Goal: Task Accomplishment & Management: Manage account settings

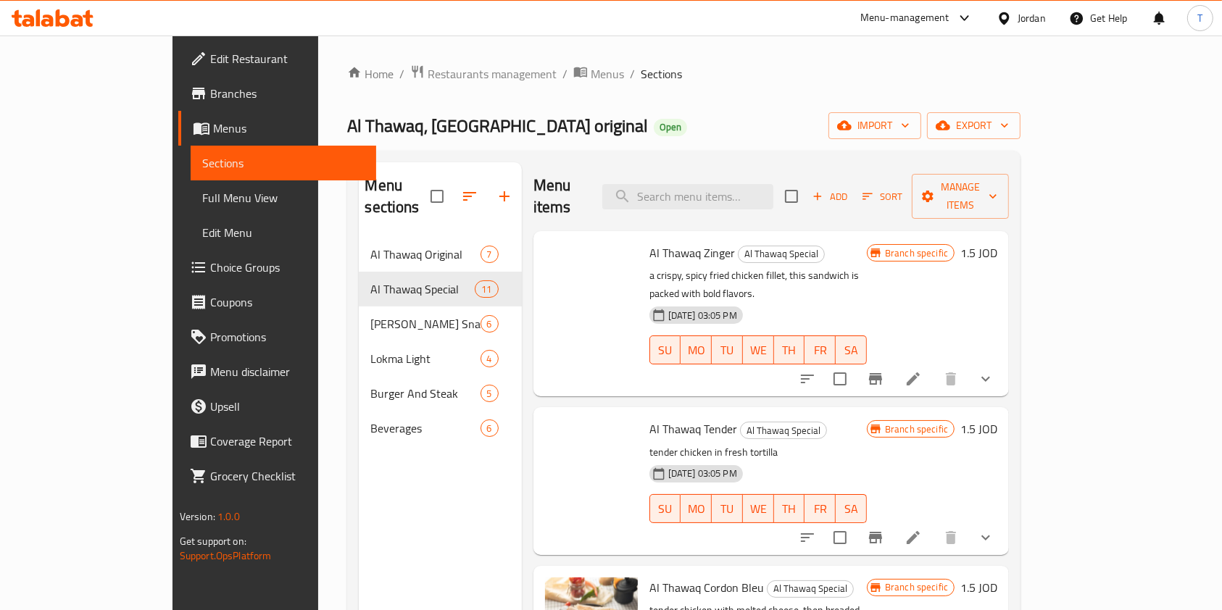
scroll to position [597, 0]
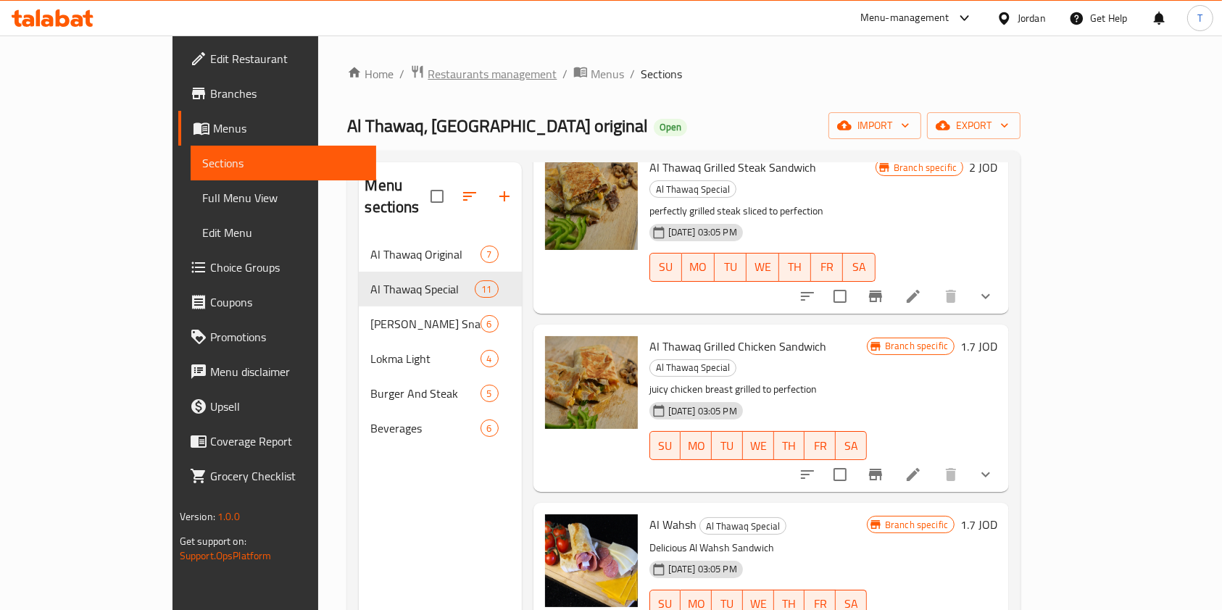
click at [428, 78] on span "Restaurants management" at bounding box center [492, 73] width 129 height 17
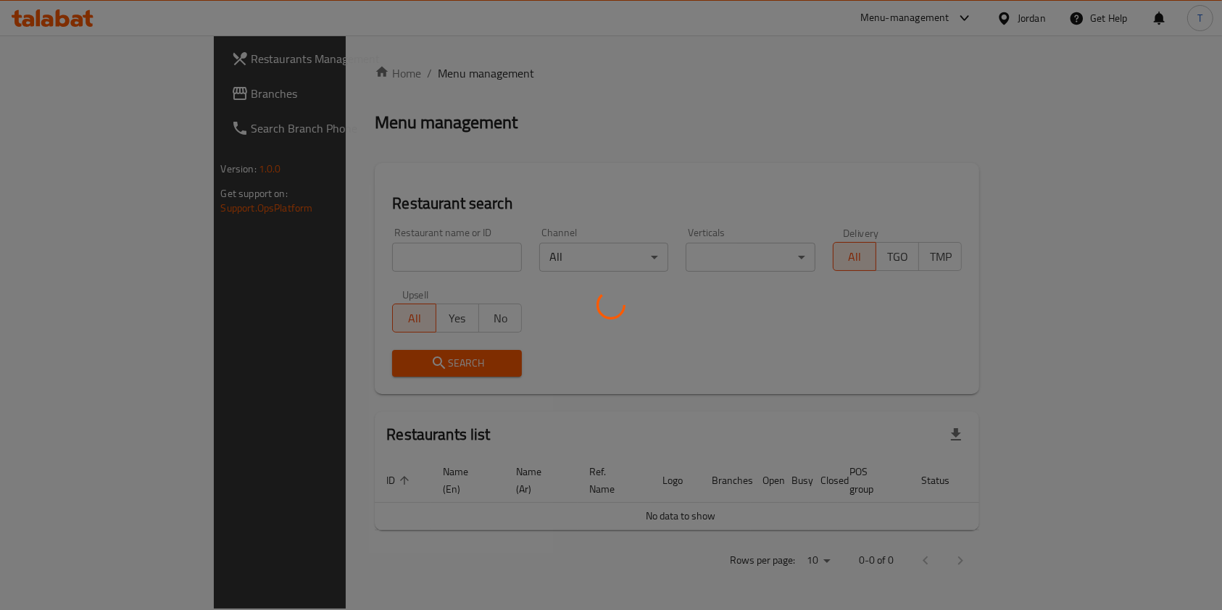
click at [383, 246] on div at bounding box center [611, 305] width 1222 height 610
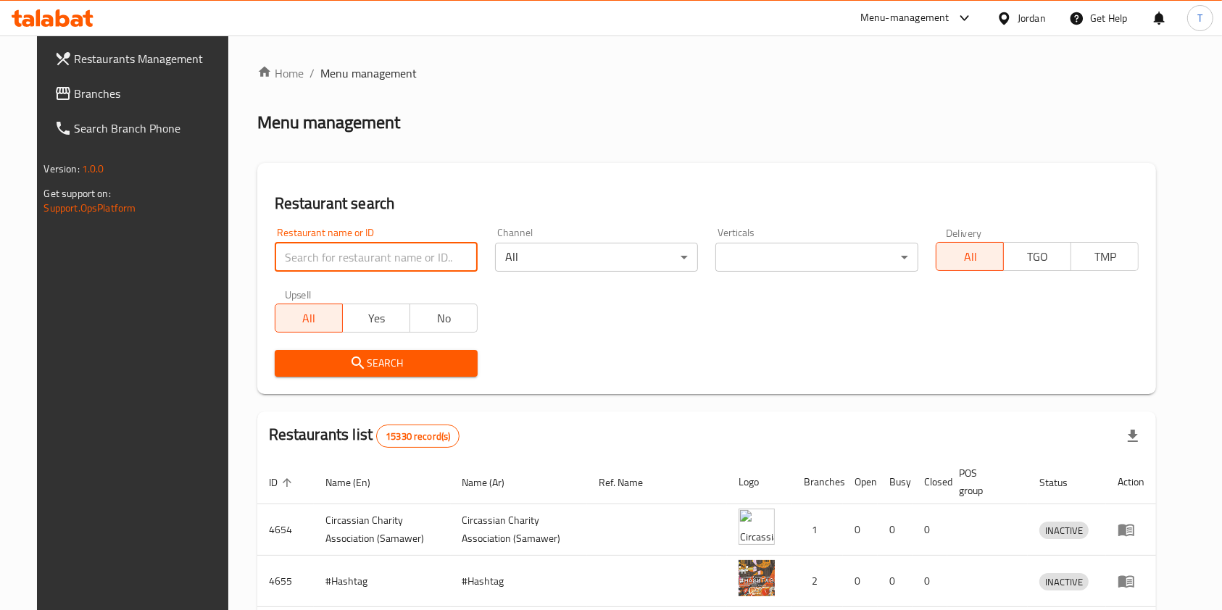
click at [391, 249] on input "search" at bounding box center [376, 257] width 203 height 29
type input "غماس"
click button "Search" at bounding box center [376, 363] width 203 height 27
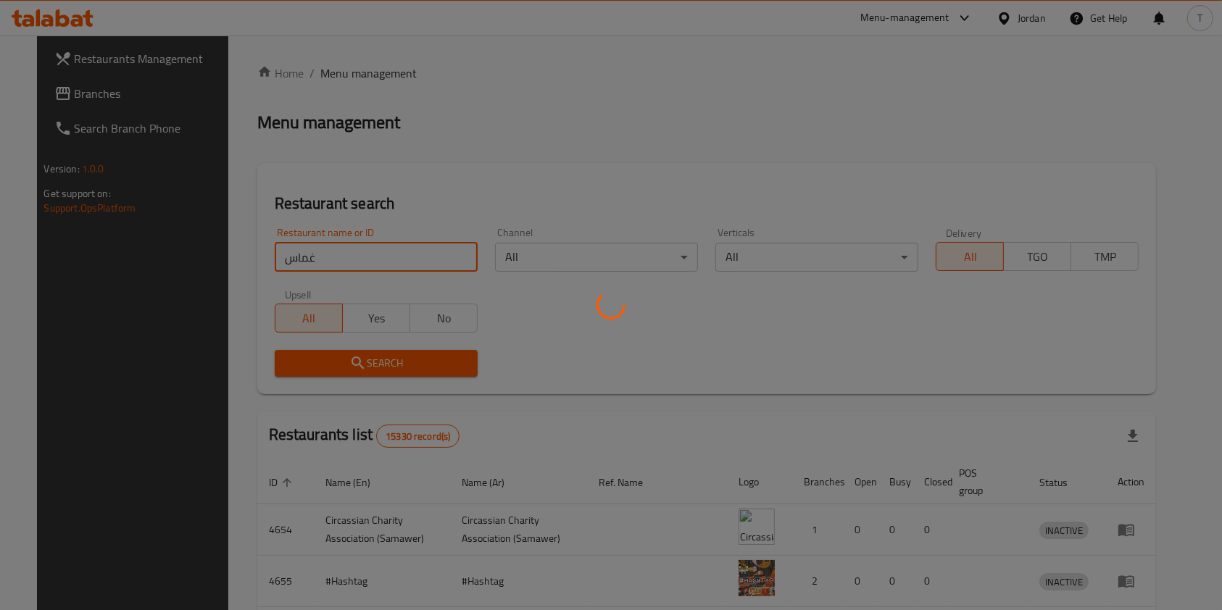
click button "Search" at bounding box center [376, 363] width 203 height 27
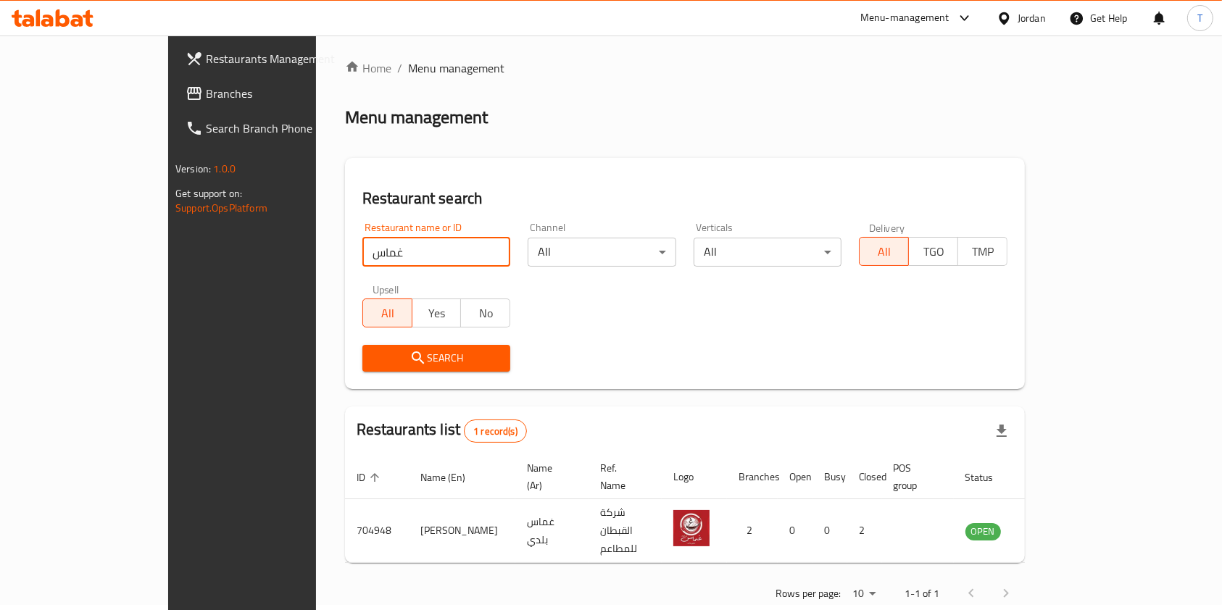
scroll to position [7, 0]
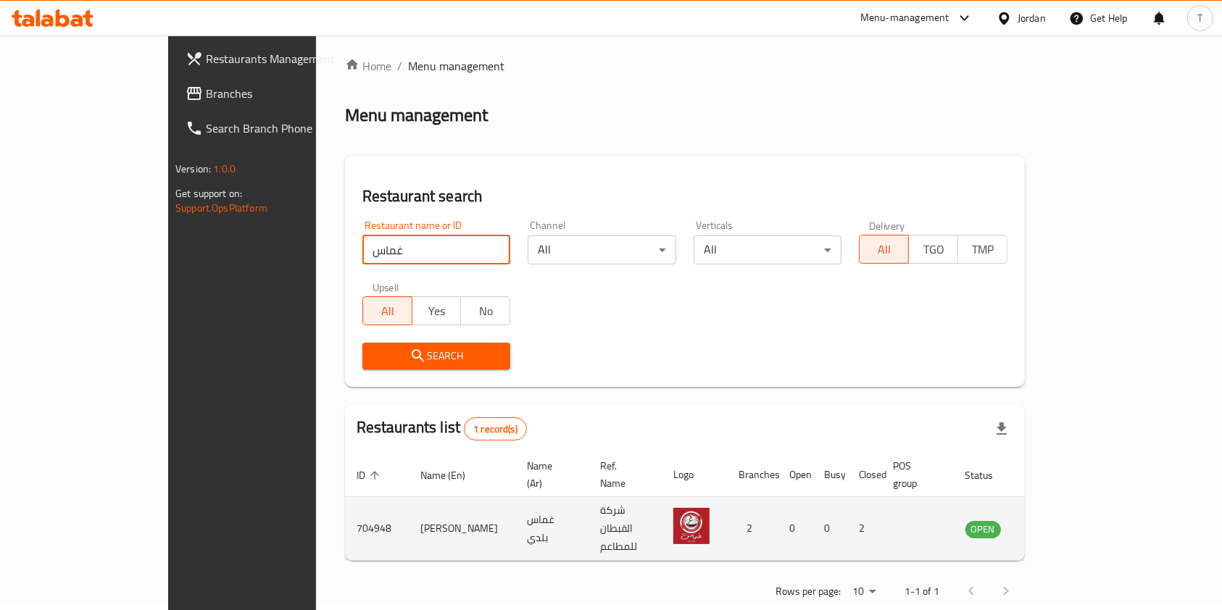
click at [1059, 521] on icon "enhanced table" at bounding box center [1050, 529] width 17 height 17
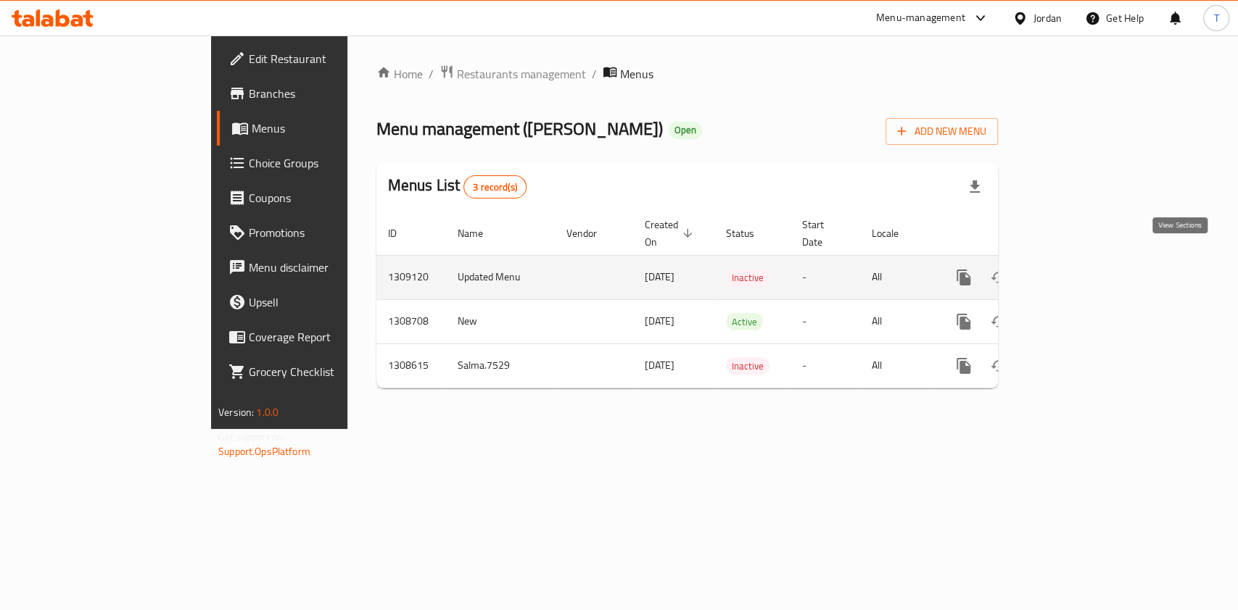
click at [1077, 269] on icon "enhanced table" at bounding box center [1067, 277] width 17 height 17
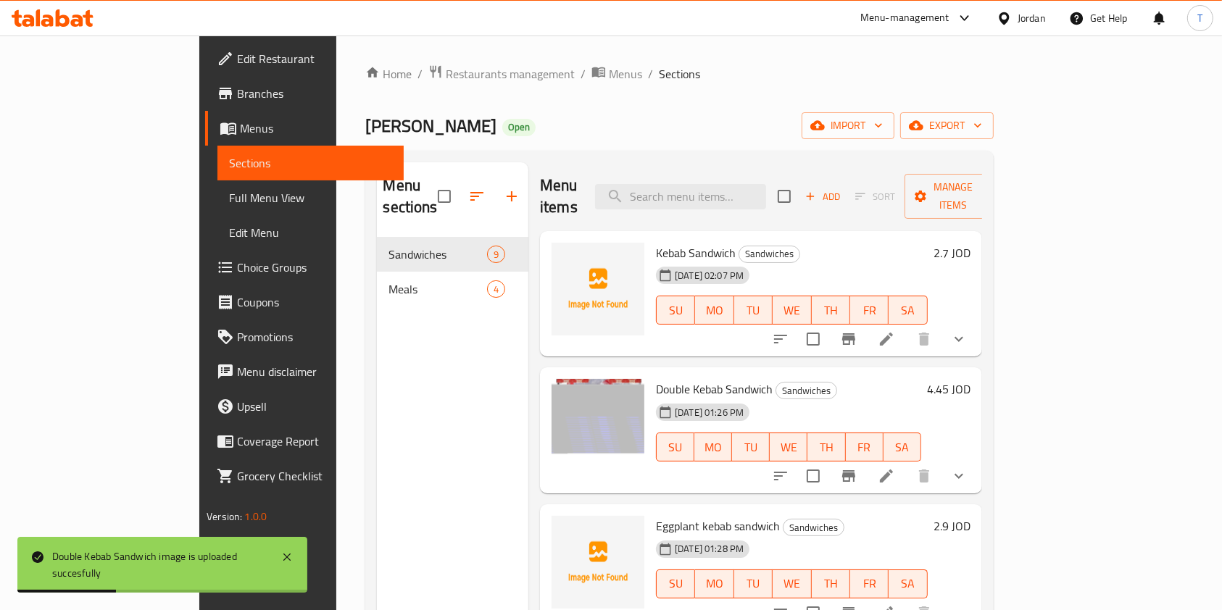
drag, startPoint x: 242, startPoint y: 247, endPoint x: 259, endPoint y: 252, distance: 17.7
click at [365, 248] on div "Menu sections Sandwiches 9 Meals 4 Menu items Add Sort Manage items Kebab Sandw…" at bounding box center [679, 468] width 628 height 634
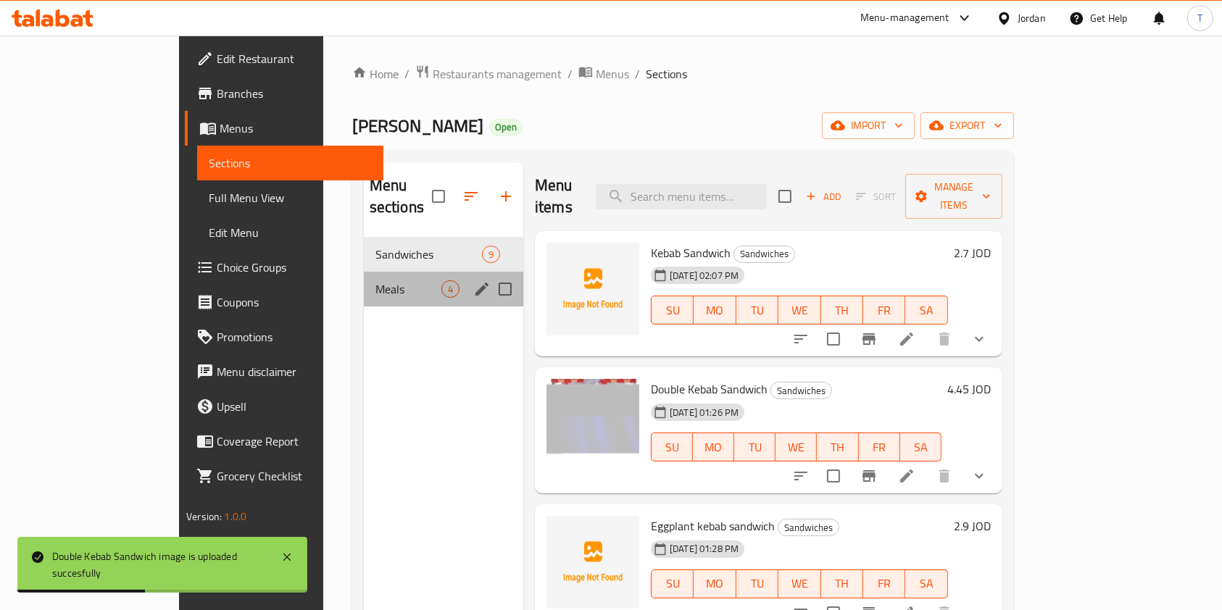
click at [364, 276] on div "Meals 4" at bounding box center [444, 289] width 160 height 35
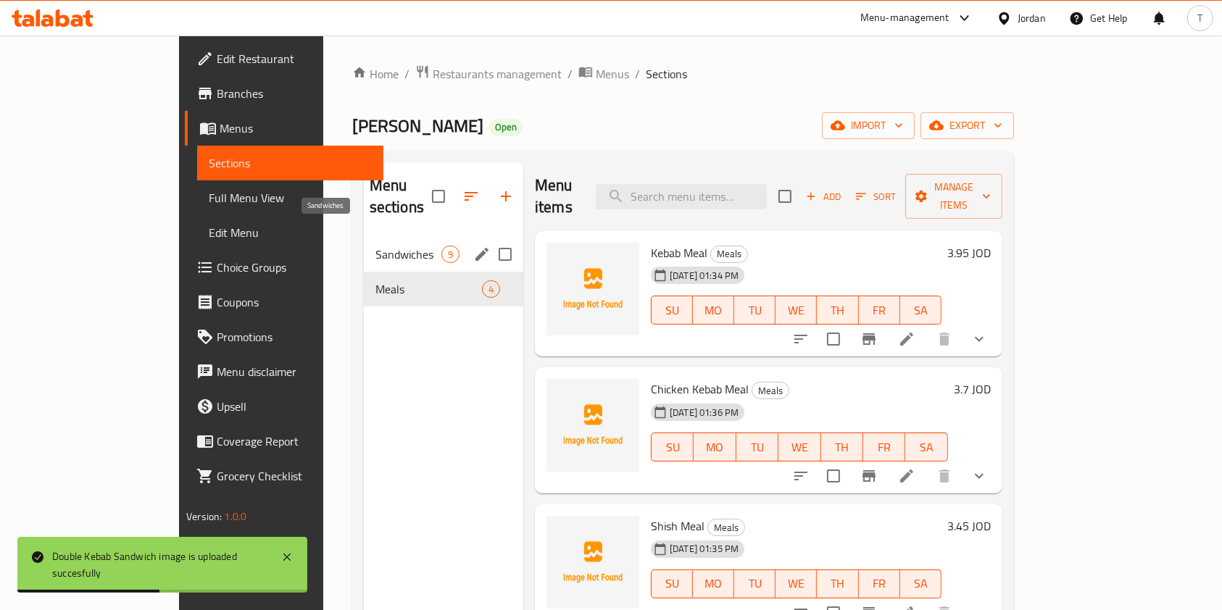
click at [376, 246] on span "Sandwiches" at bounding box center [409, 254] width 66 height 17
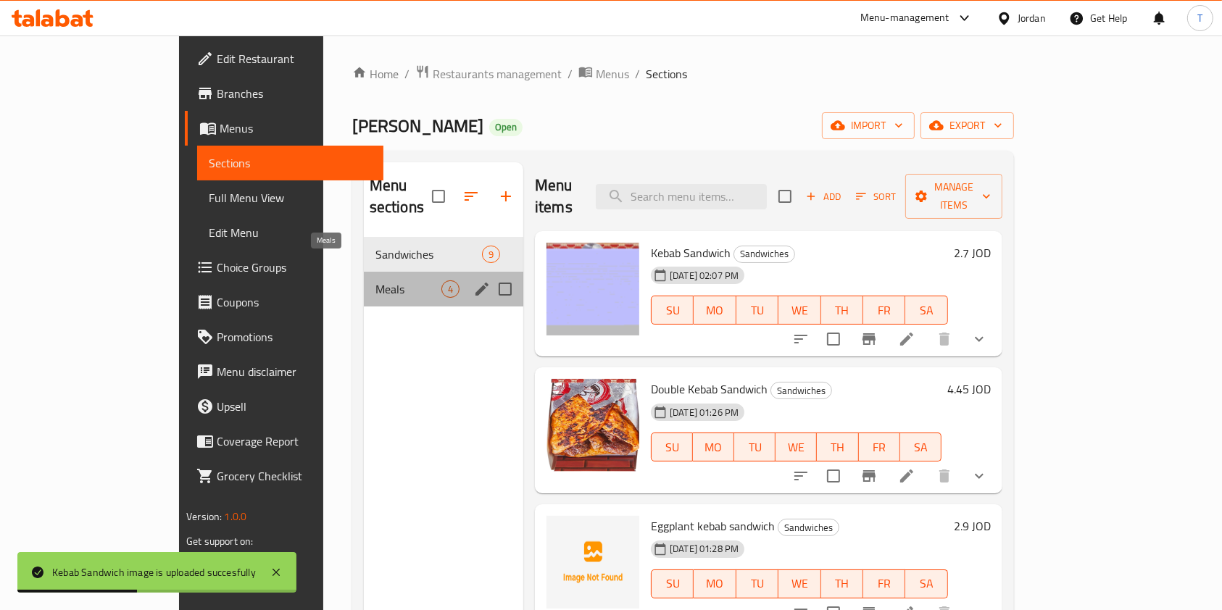
click at [376, 281] on span "Meals" at bounding box center [409, 289] width 66 height 17
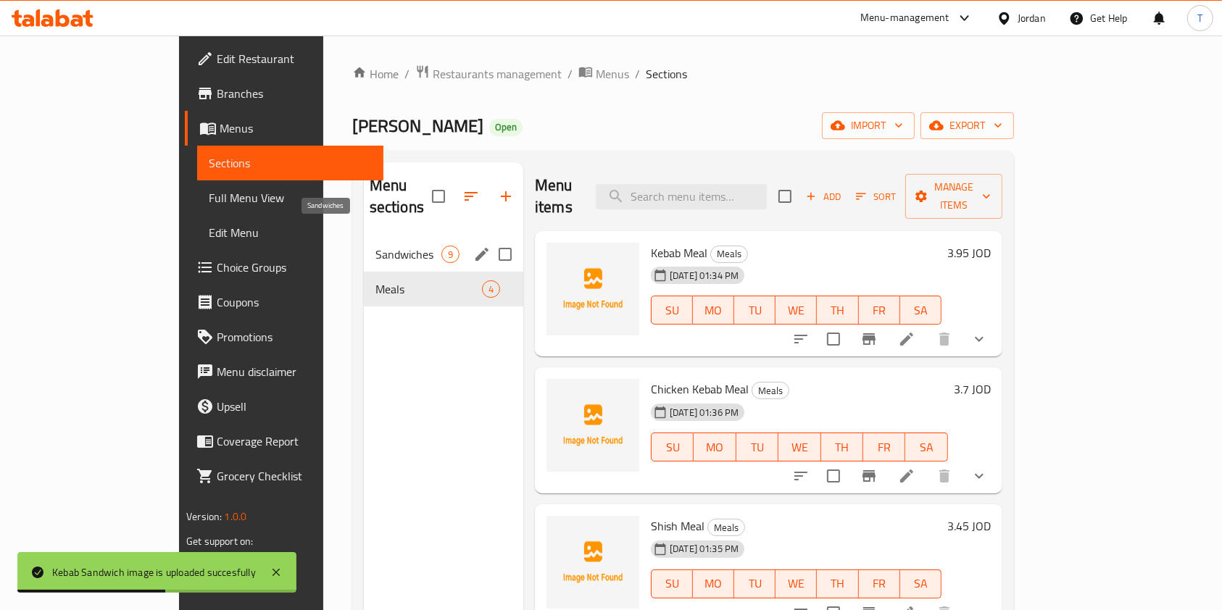
click at [376, 246] on span "Sandwiches" at bounding box center [409, 254] width 66 height 17
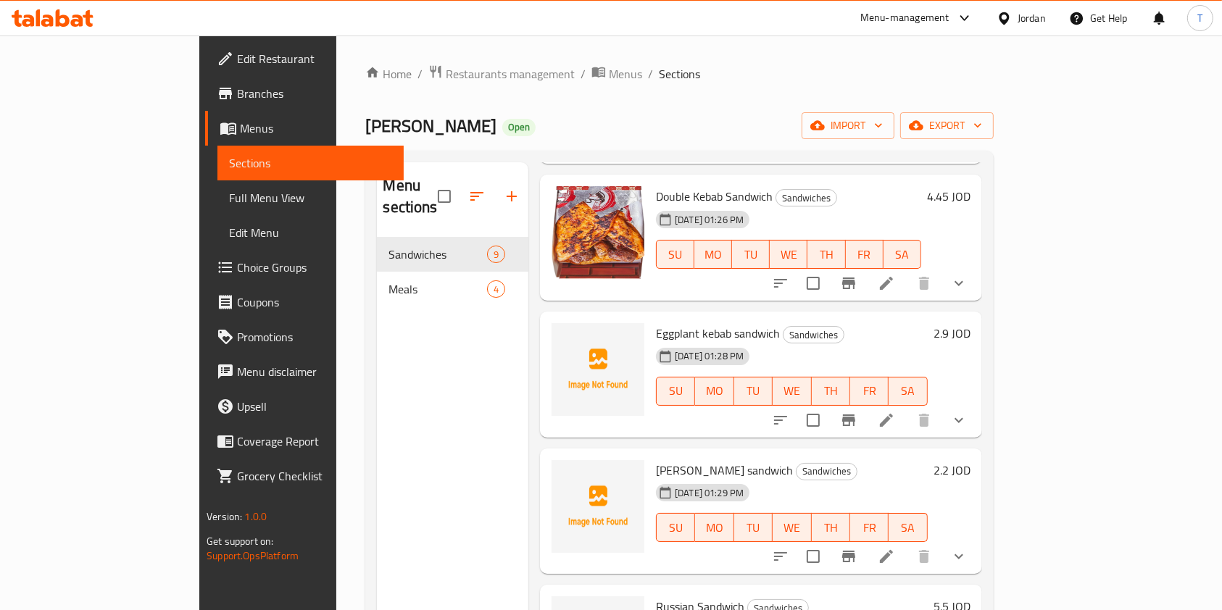
scroll to position [290, 0]
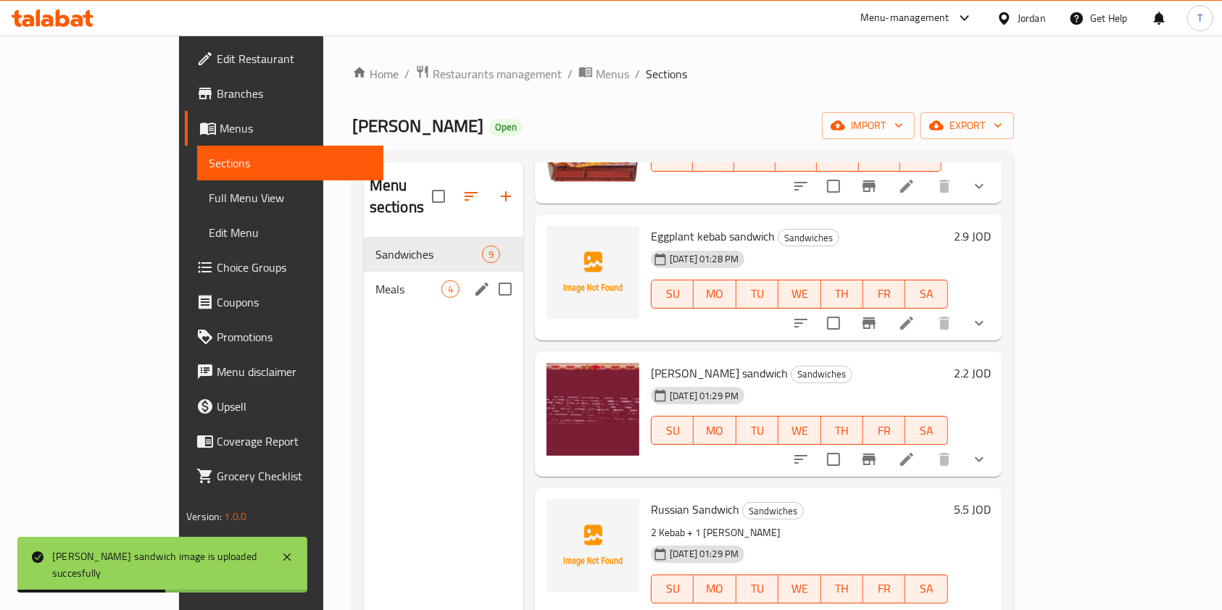
click at [376, 281] on span "Meals" at bounding box center [409, 289] width 66 height 17
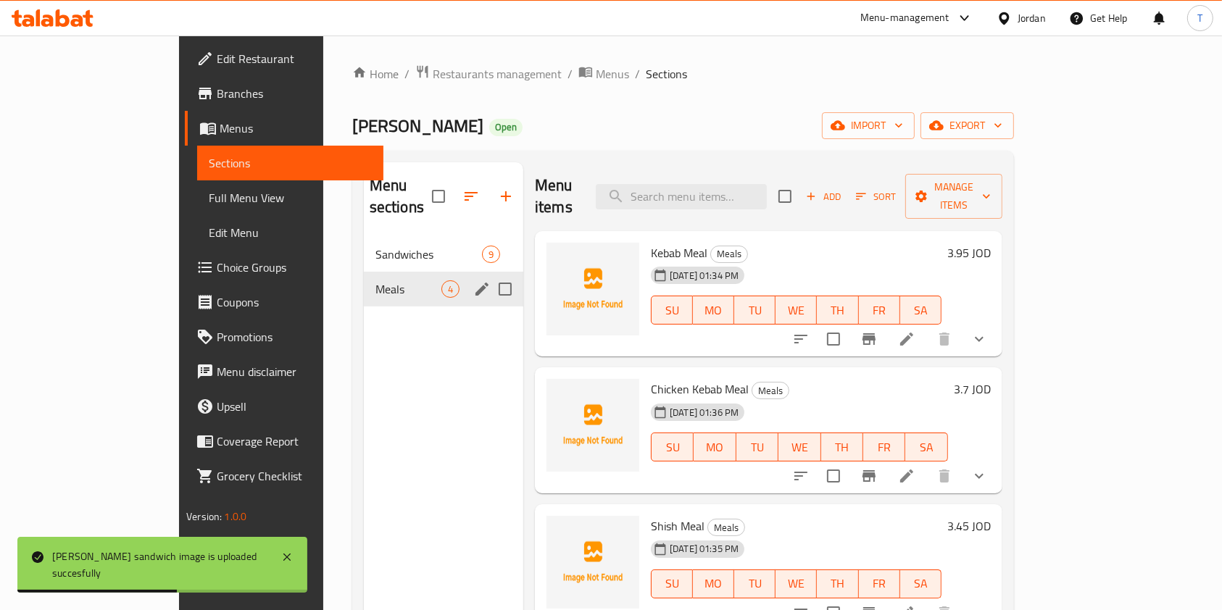
click at [376, 246] on span "Sandwiches" at bounding box center [429, 254] width 107 height 17
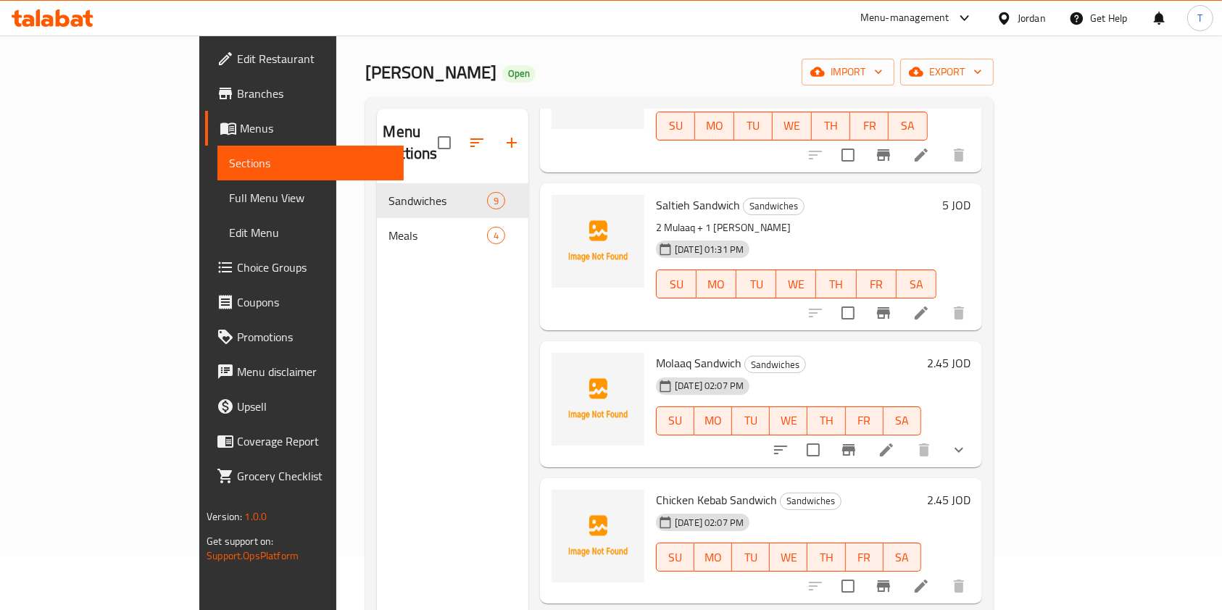
scroll to position [51, 0]
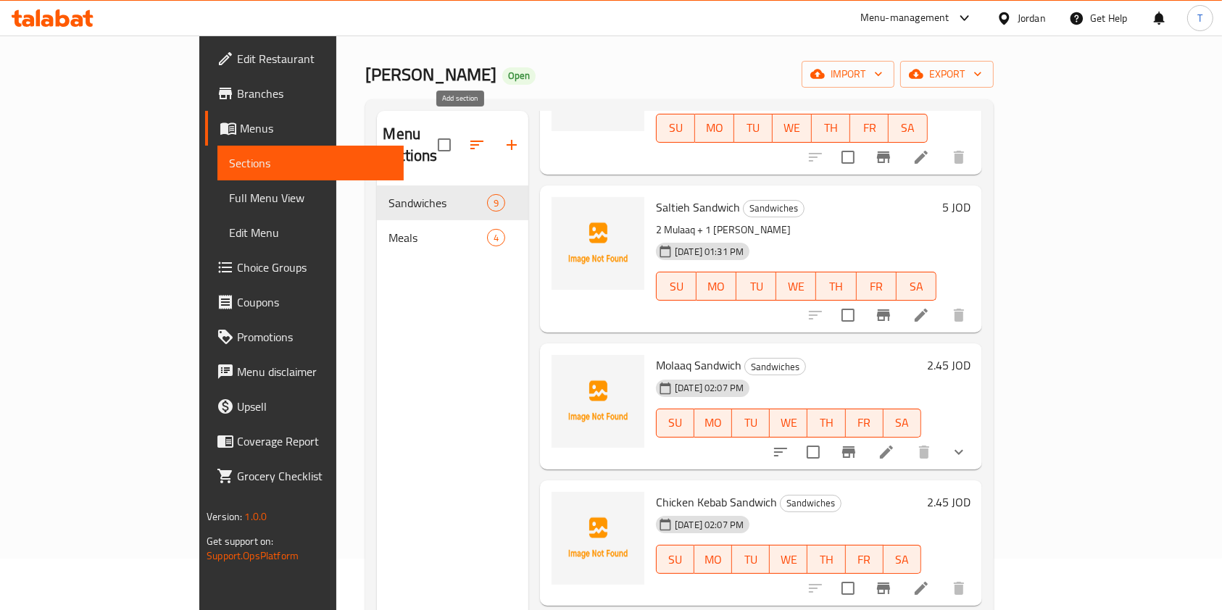
click at [503, 142] on icon "button" at bounding box center [511, 144] width 17 height 17
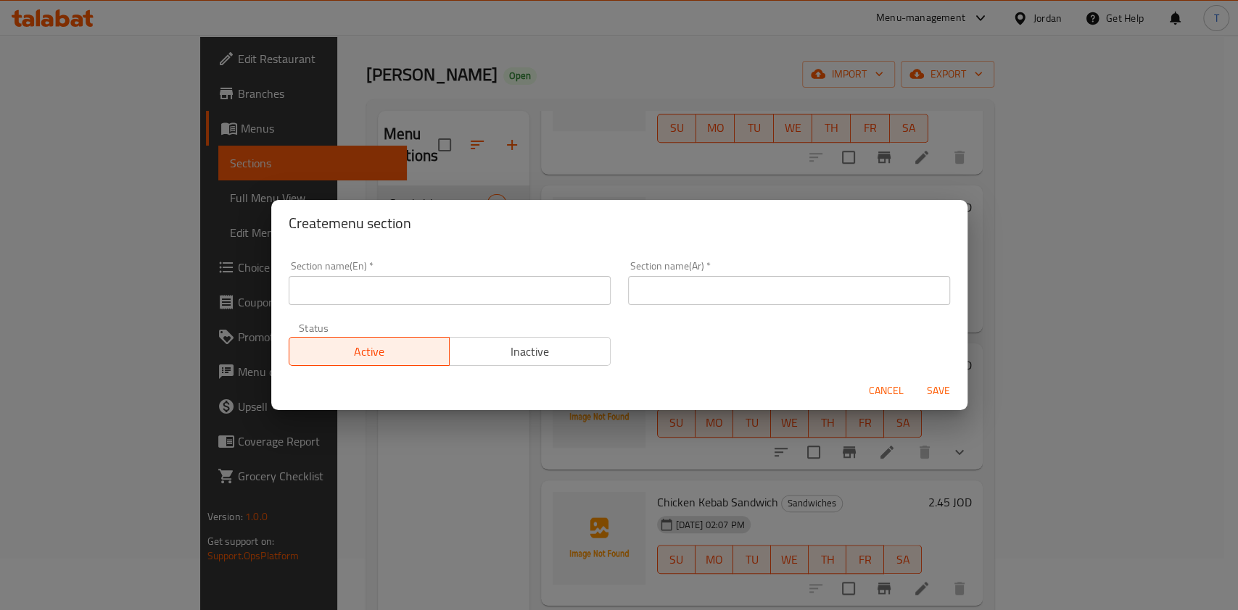
click at [882, 397] on span "Cancel" at bounding box center [886, 391] width 35 height 18
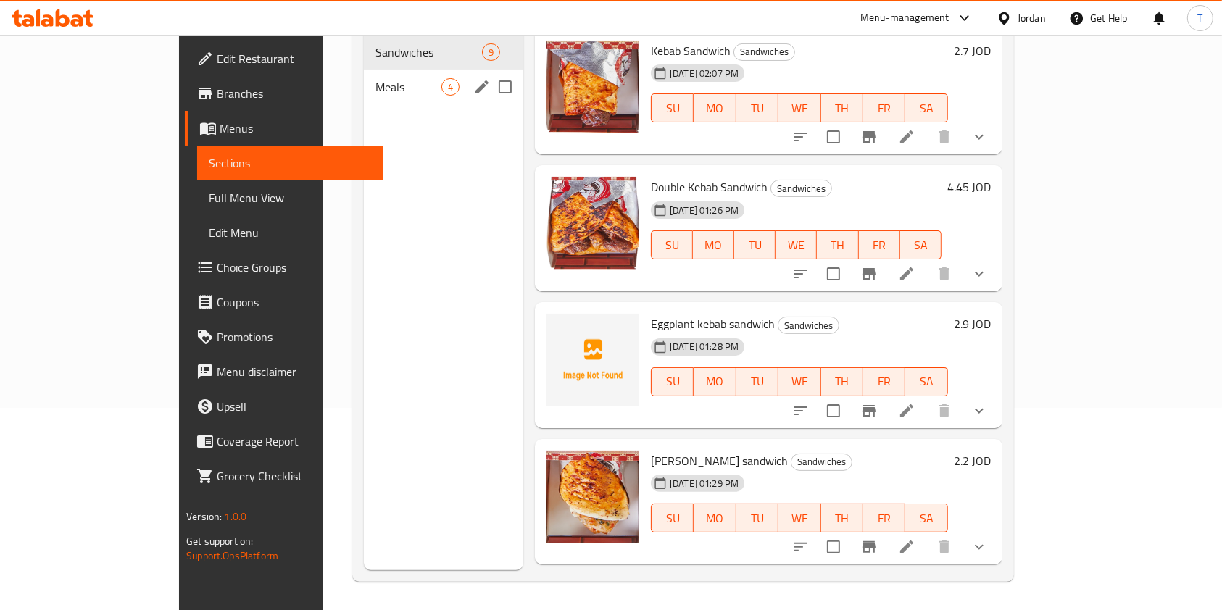
scroll to position [0, 0]
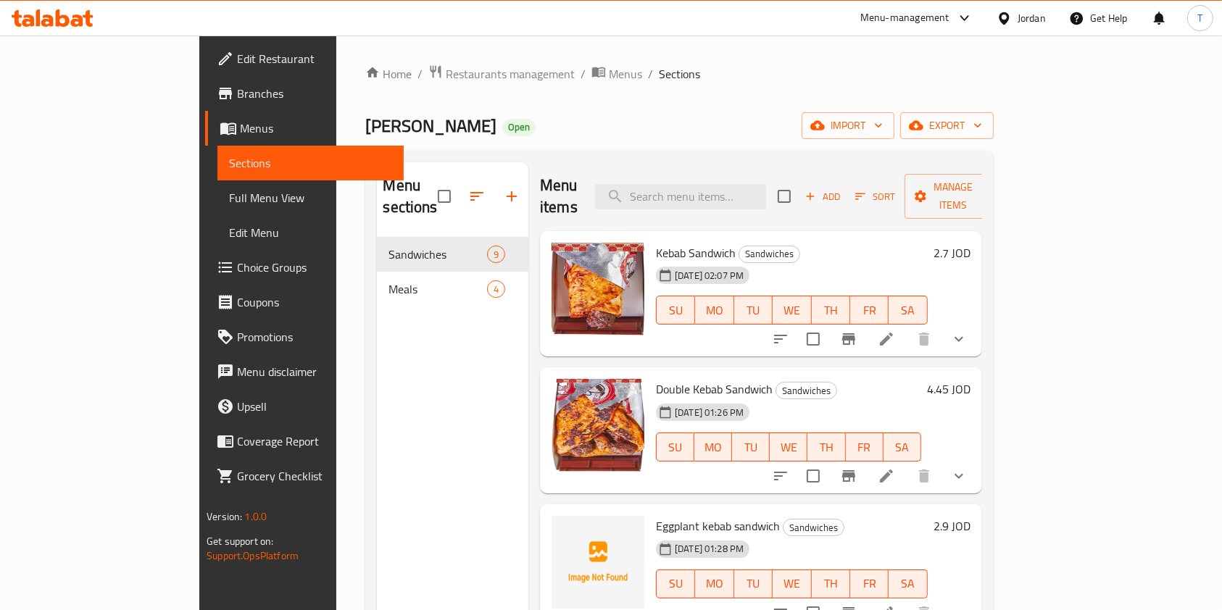
click at [377, 289] on nav "Sandwiches 9 Meals 4" at bounding box center [453, 271] width 152 height 81
click at [389, 281] on span "Meals" at bounding box center [438, 289] width 98 height 17
